Goal: Go to known website: Go to known website

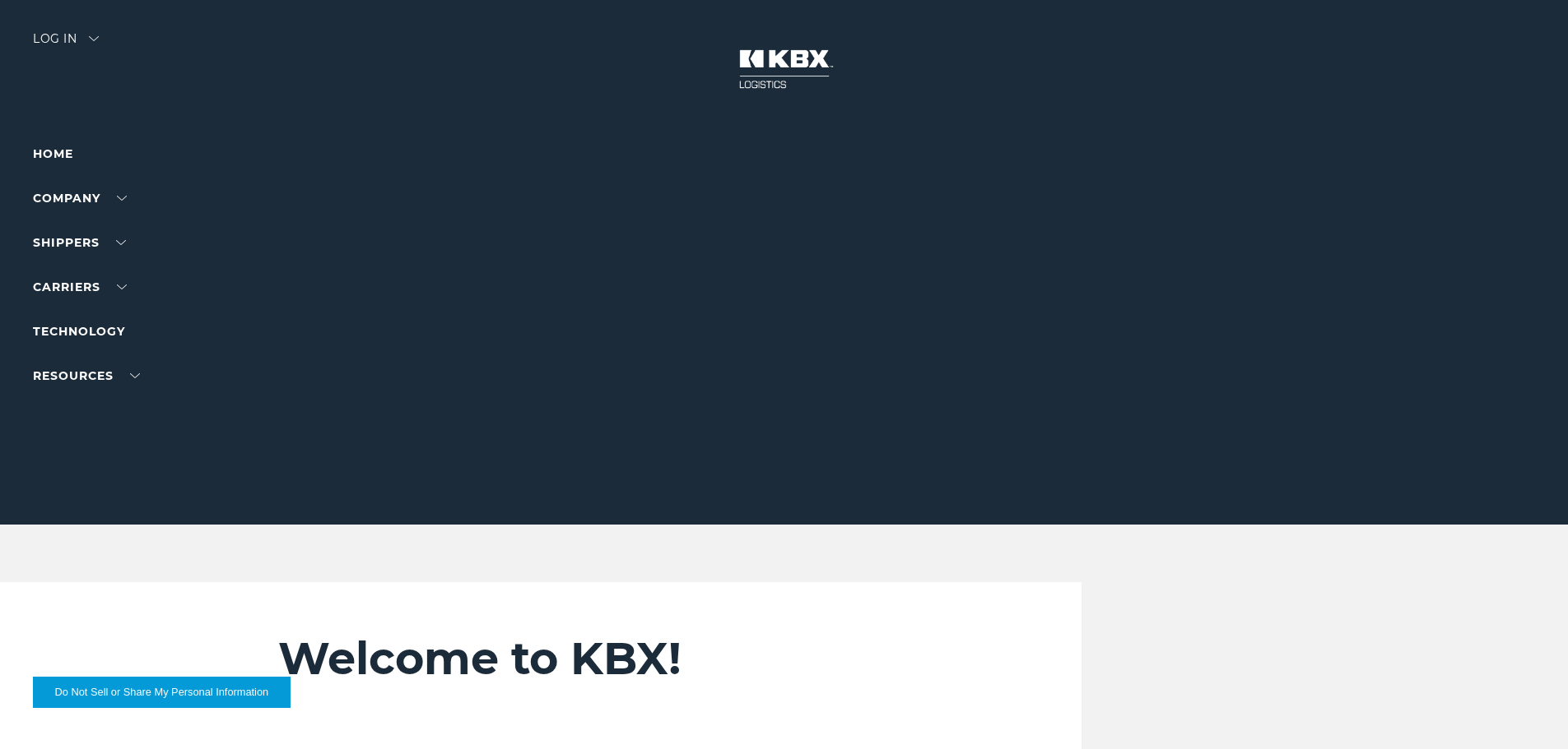
click at [102, 44] on div at bounding box center [790, 262] width 1580 height 525
click at [71, 50] on div "Log in" at bounding box center [66, 44] width 66 height 24
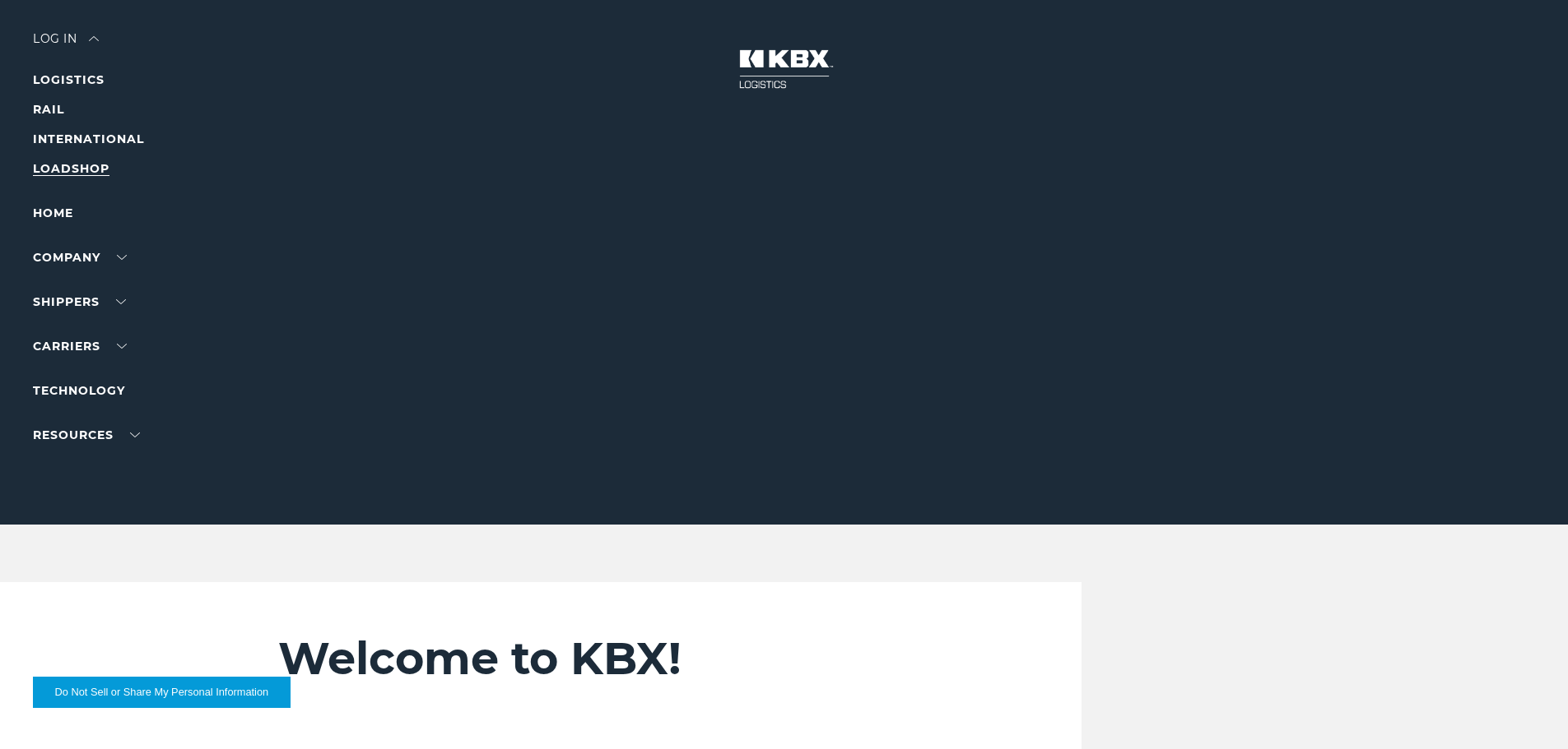
click at [93, 161] on li "LOADSHOP" at bounding box center [104, 168] width 143 height 19
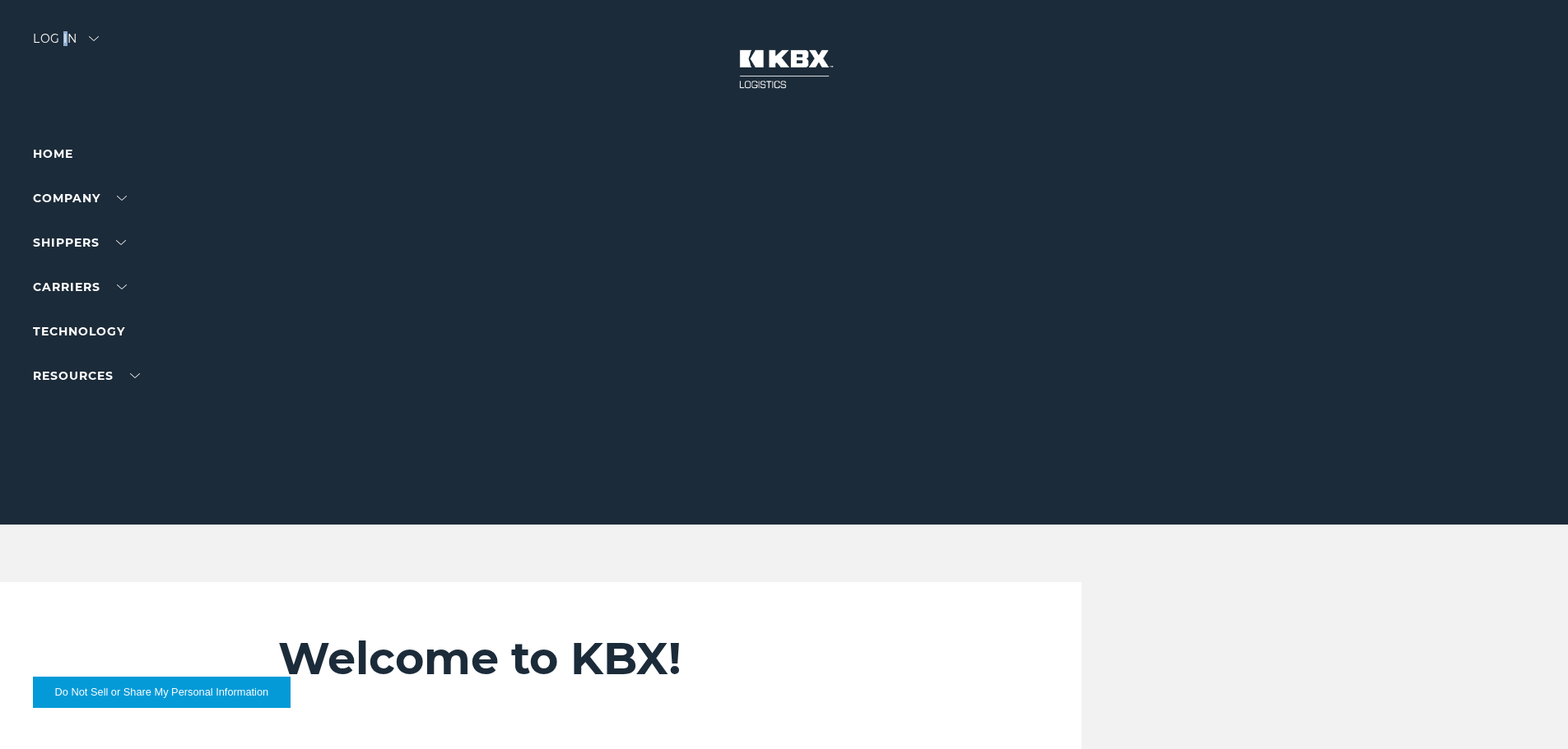
click at [66, 42] on div "Log in" at bounding box center [66, 44] width 66 height 24
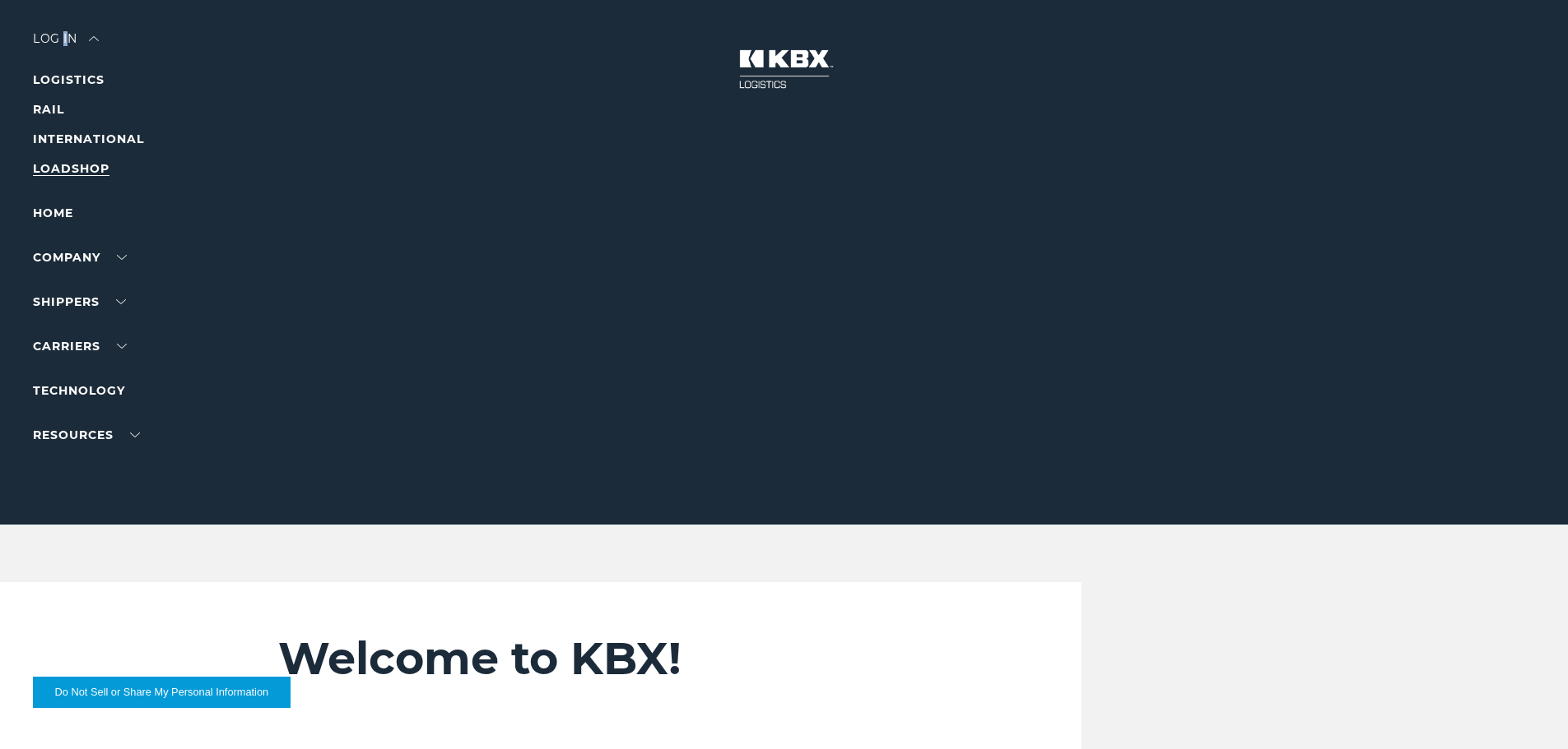
click at [92, 161] on link "LOADSHOP" at bounding box center [71, 168] width 76 height 14
